Goal: Find specific page/section: Find specific page/section

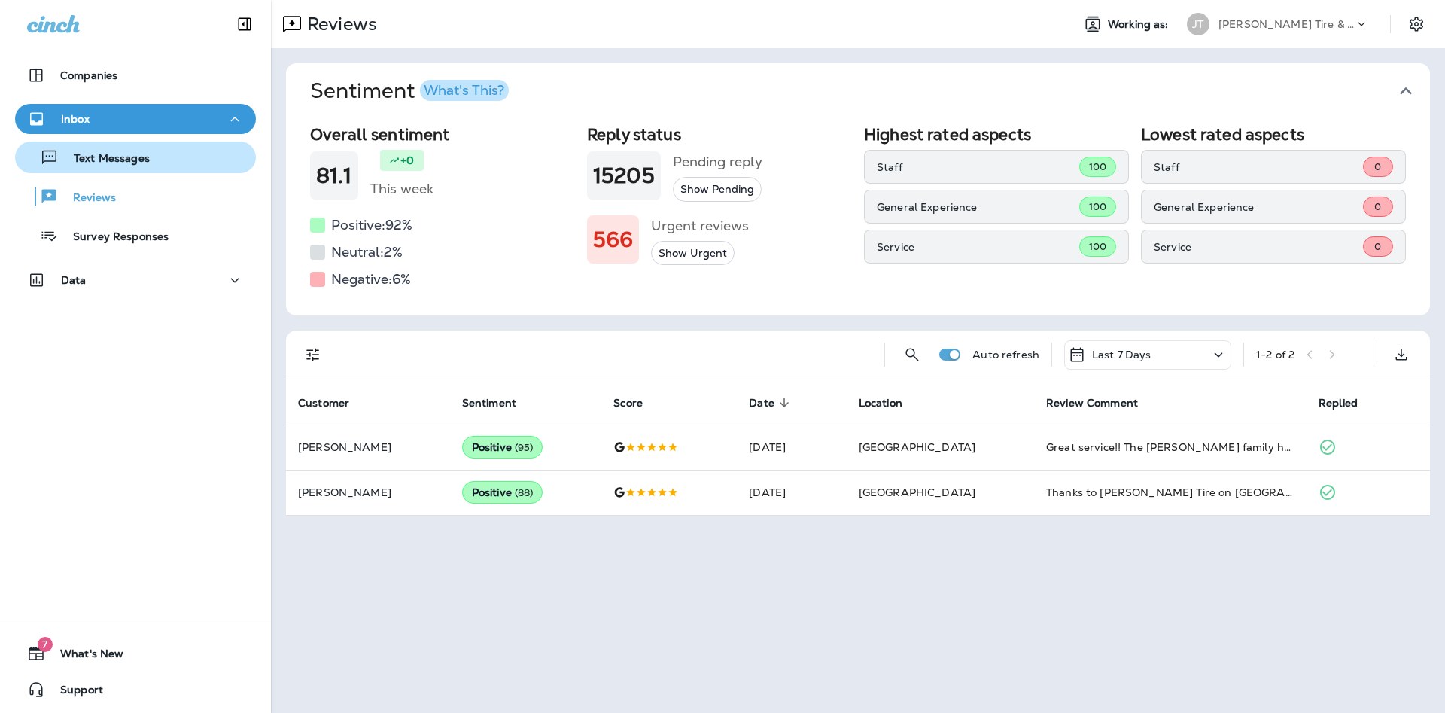
click at [127, 163] on p "Text Messages" at bounding box center [104, 159] width 91 height 14
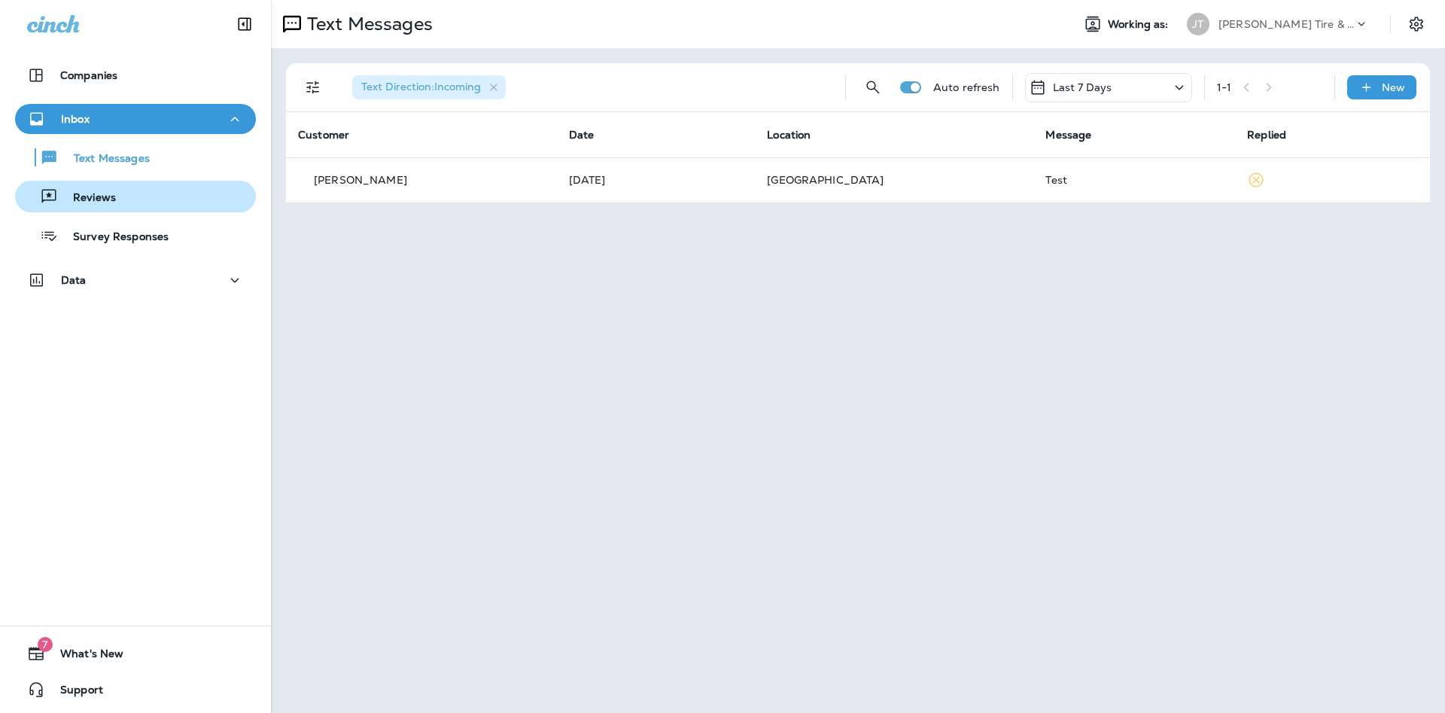
click at [95, 198] on p "Reviews" at bounding box center [87, 198] width 58 height 14
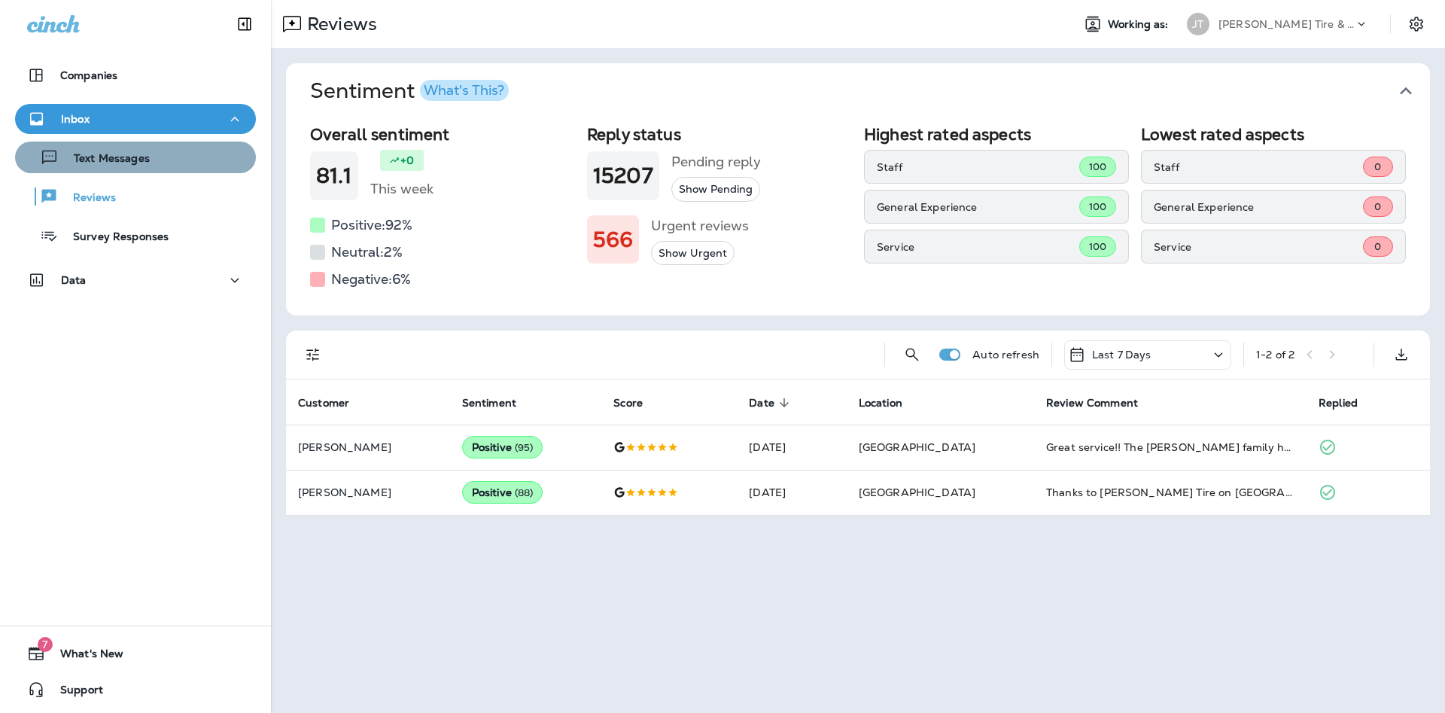
click at [144, 167] on div "Text Messages" at bounding box center [85, 157] width 129 height 23
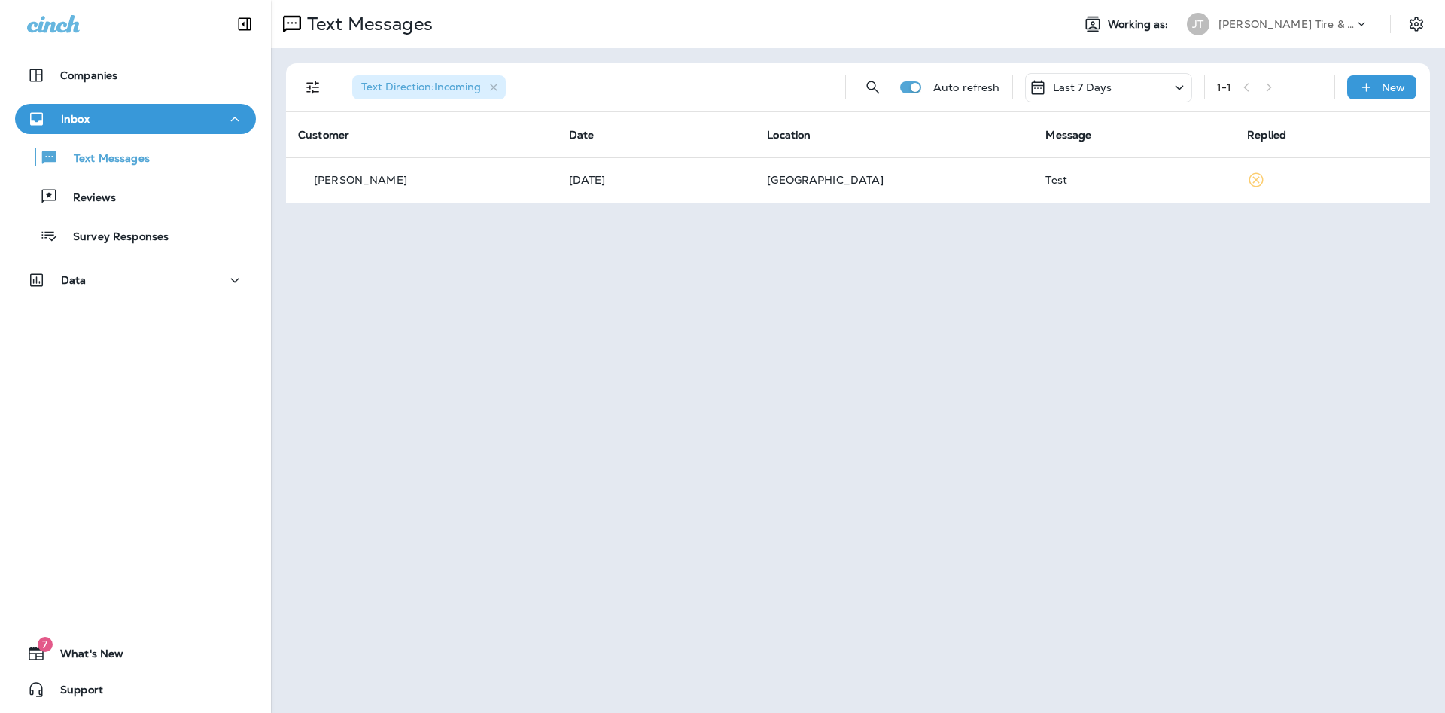
click at [1178, 90] on icon at bounding box center [1179, 87] width 18 height 19
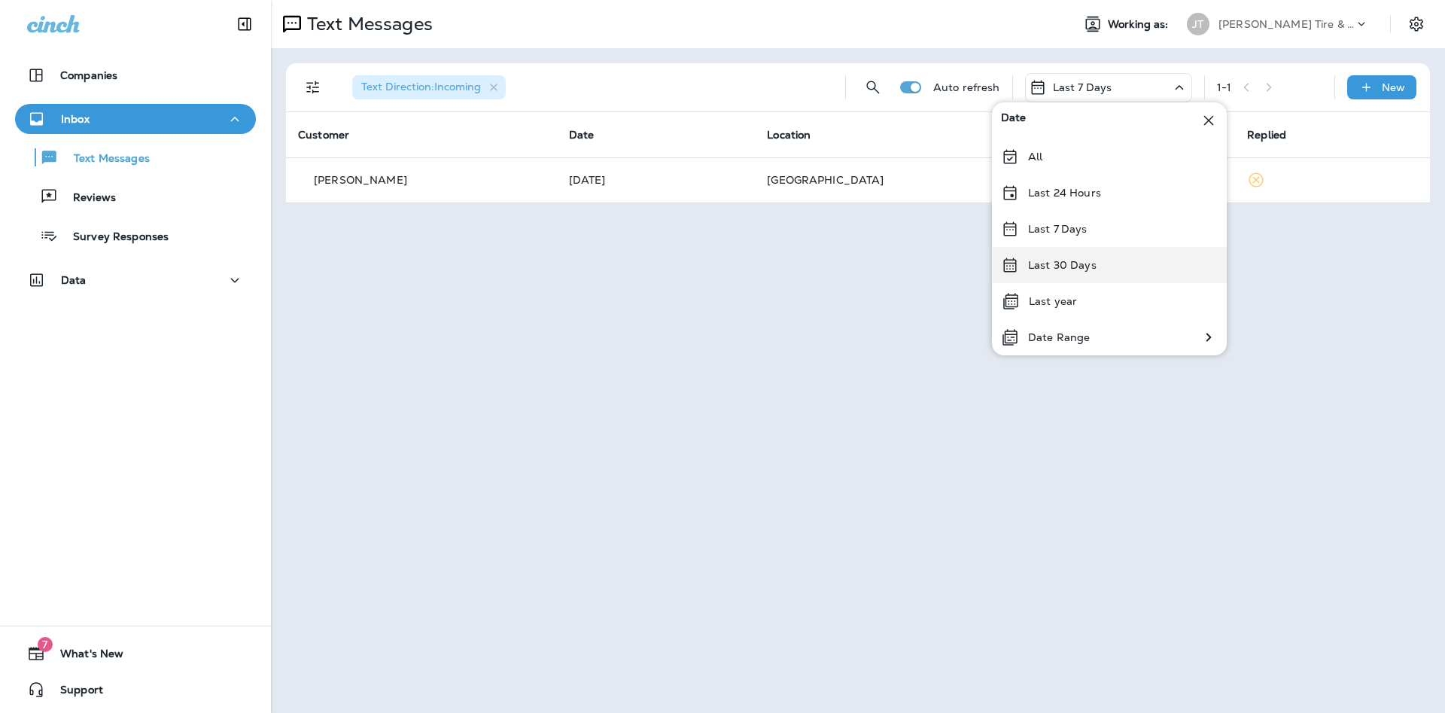
click at [1092, 274] on div "Last 30 Days" at bounding box center [1109, 265] width 235 height 36
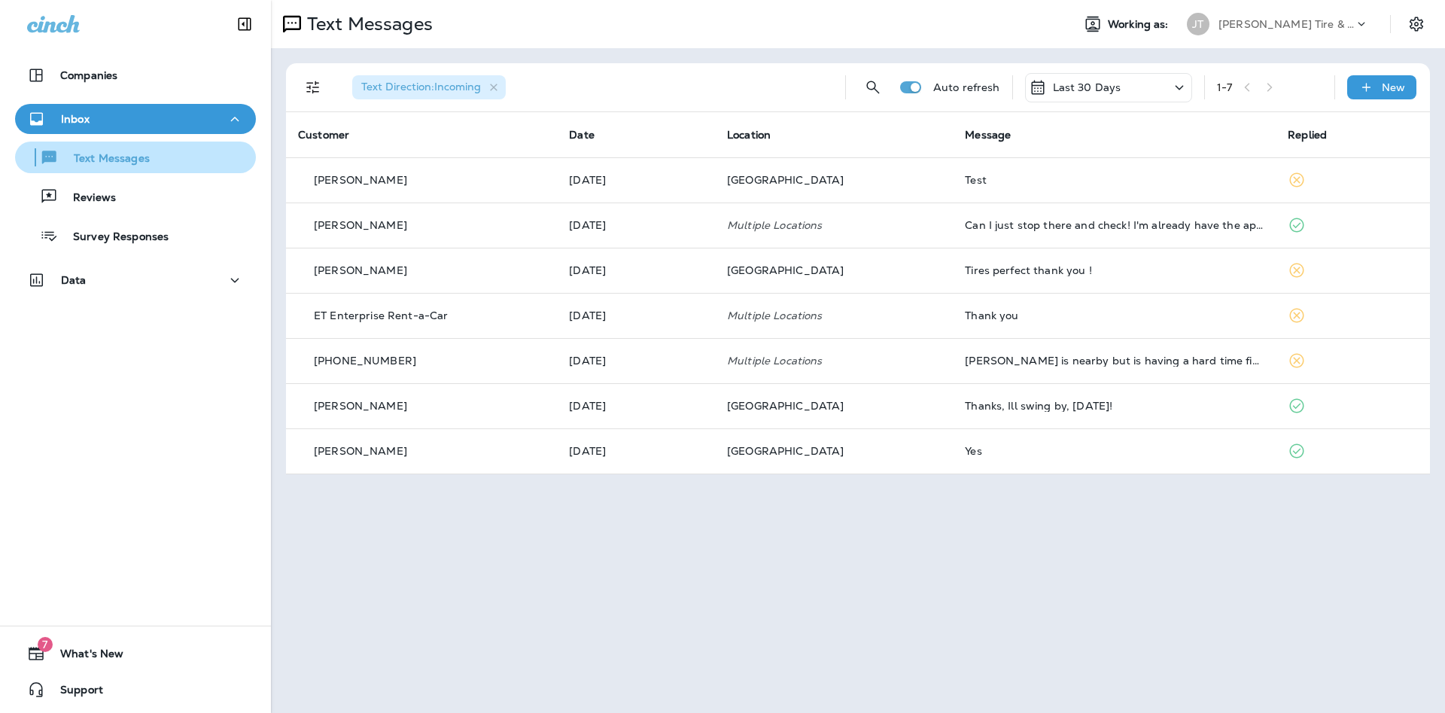
click at [150, 170] on button "Text Messages" at bounding box center [135, 157] width 241 height 32
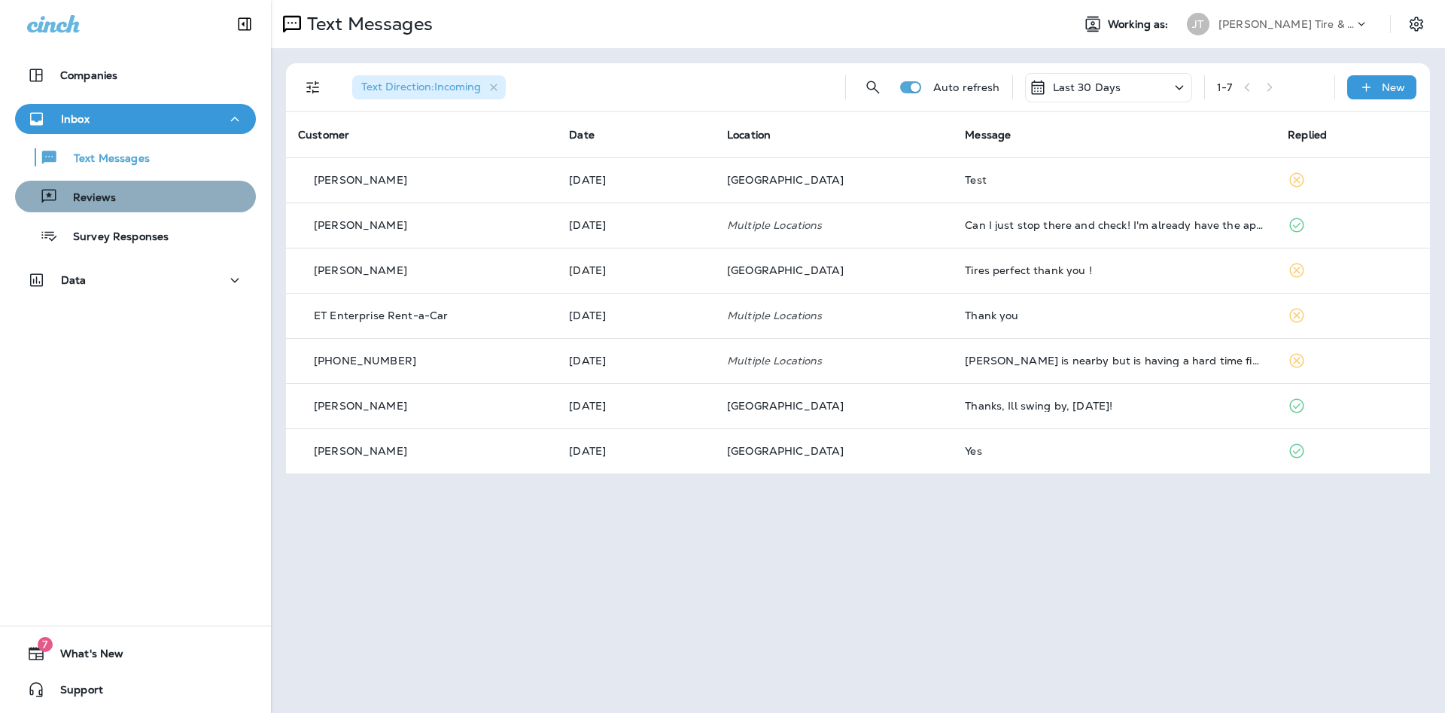
click at [112, 192] on p "Reviews" at bounding box center [87, 198] width 58 height 14
